Goal: Information Seeking & Learning: Learn about a topic

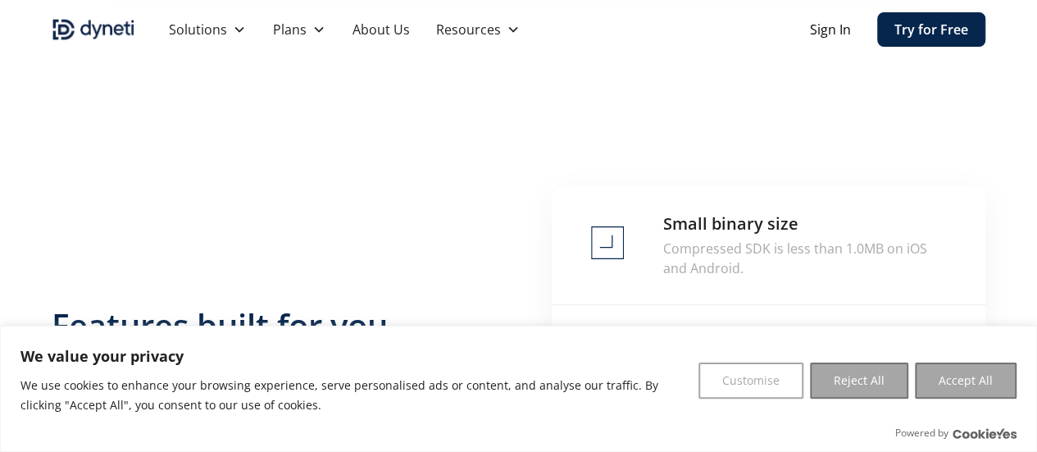
scroll to position [3516, 0]
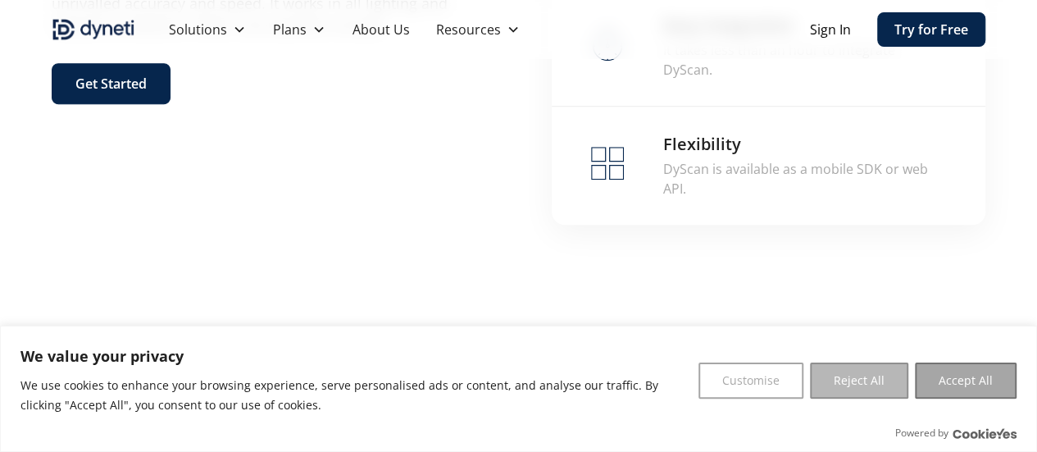
click at [890, 383] on button "Reject All" at bounding box center [859, 380] width 98 height 36
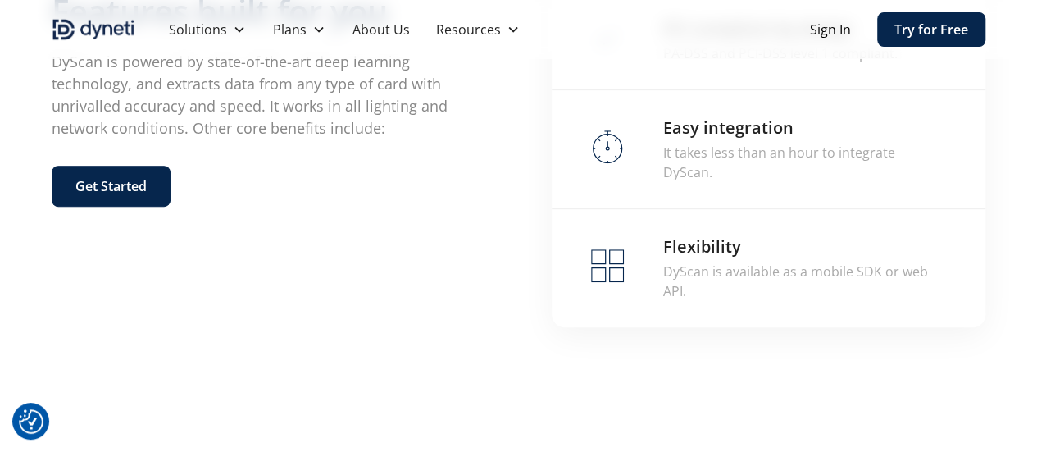
scroll to position [3277, 0]
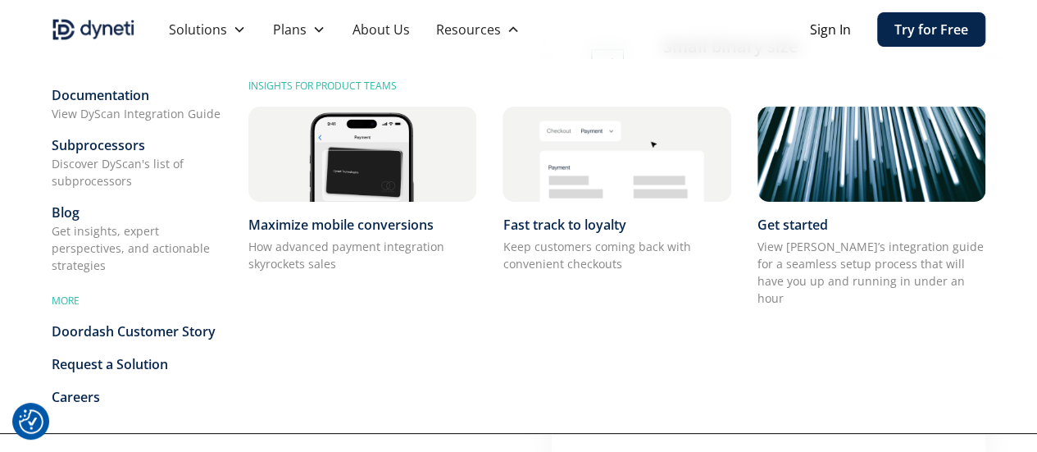
click at [72, 209] on div "Blog" at bounding box center [137, 212] width 170 height 20
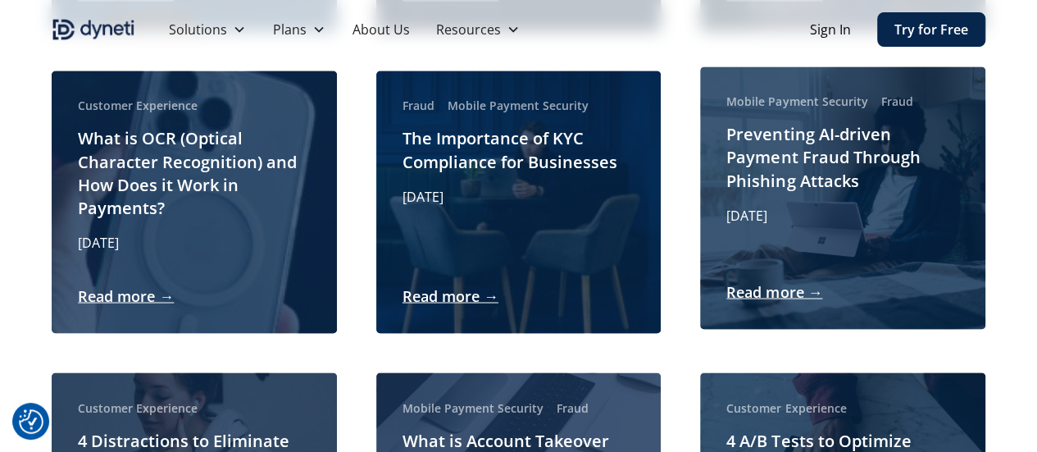
scroll to position [1393, 0]
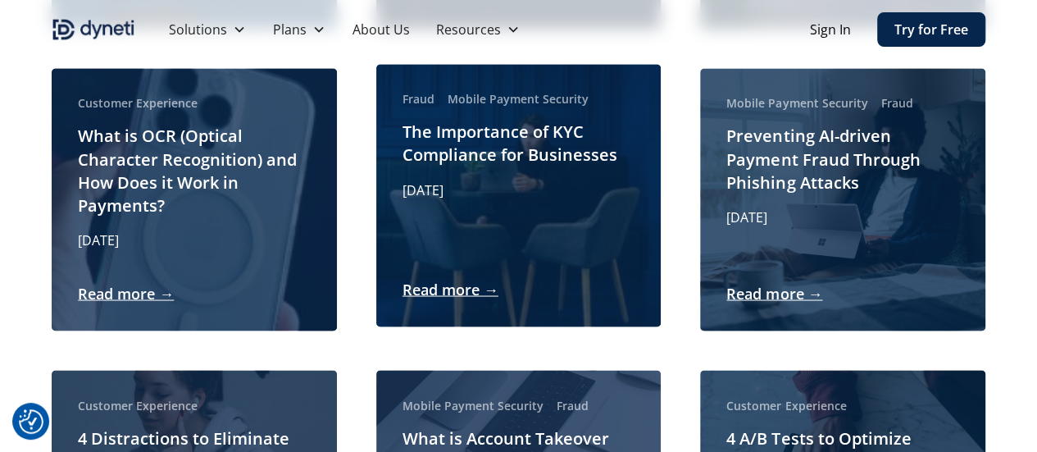
click at [439, 278] on link "Read more →" at bounding box center [450, 289] width 96 height 22
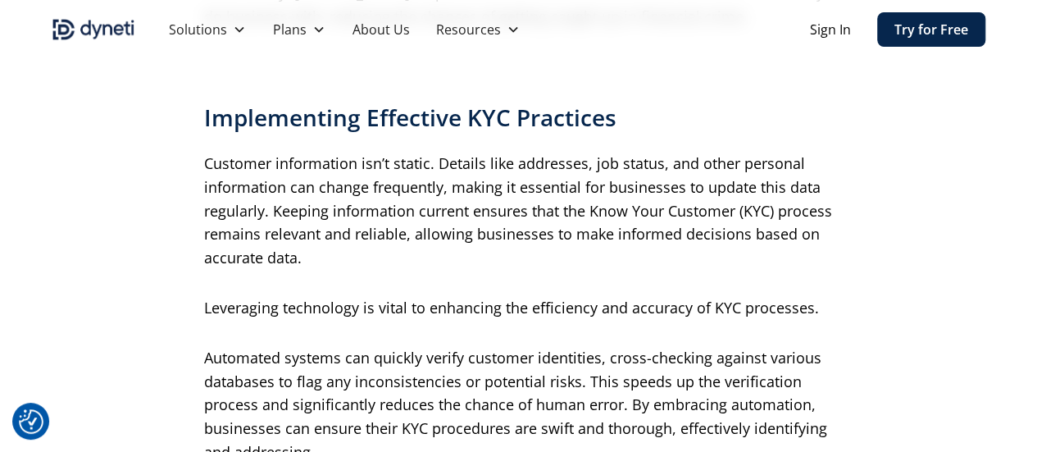
scroll to position [1967, 0]
